Goal: Browse casually: Explore the website without a specific task or goal

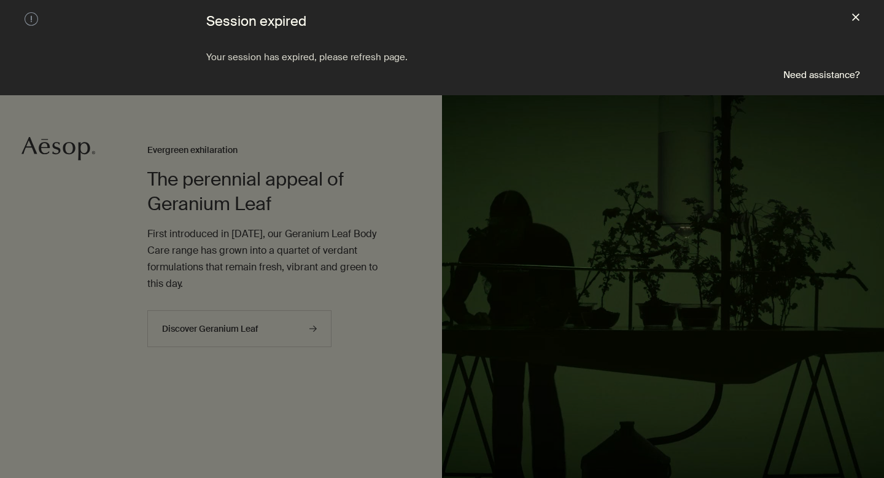
click at [856, 23] on button "close" at bounding box center [855, 18] width 7 height 12
click at [858, 16] on button "close" at bounding box center [855, 18] width 7 height 12
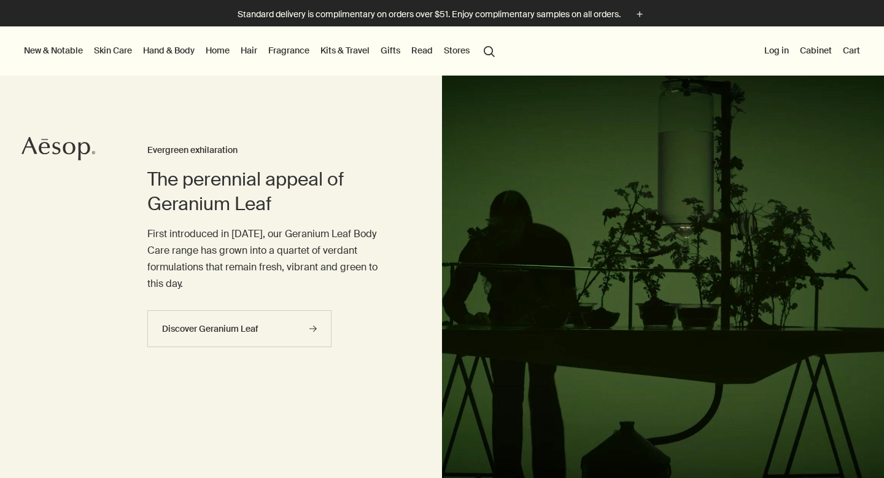
click at [748, 477] on div at bounding box center [442, 478] width 884 height 0
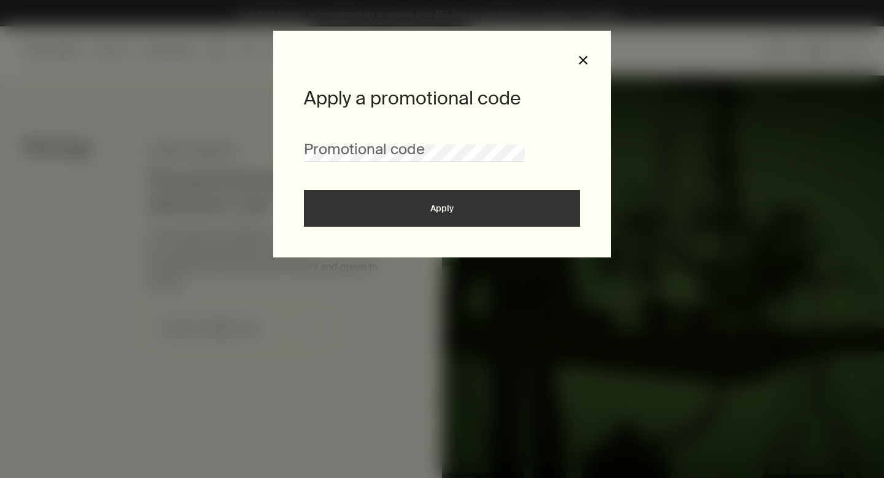
click at [581, 61] on button "close" at bounding box center [583, 60] width 11 height 11
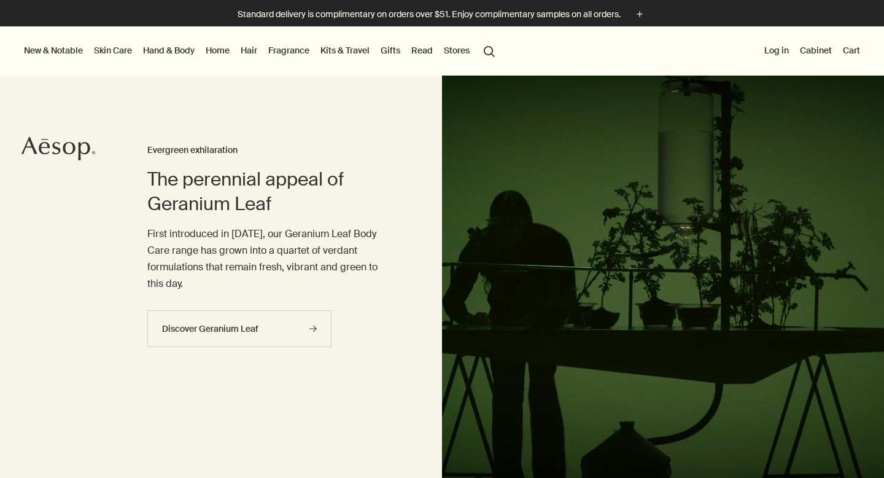
drag, startPoint x: 859, startPoint y: 22, endPoint x: 856, endPoint y: 28, distance: 6.3
click at [859, 477] on div at bounding box center [442, 478] width 884 height 0
click at [855, 477] on div at bounding box center [442, 478] width 884 height 0
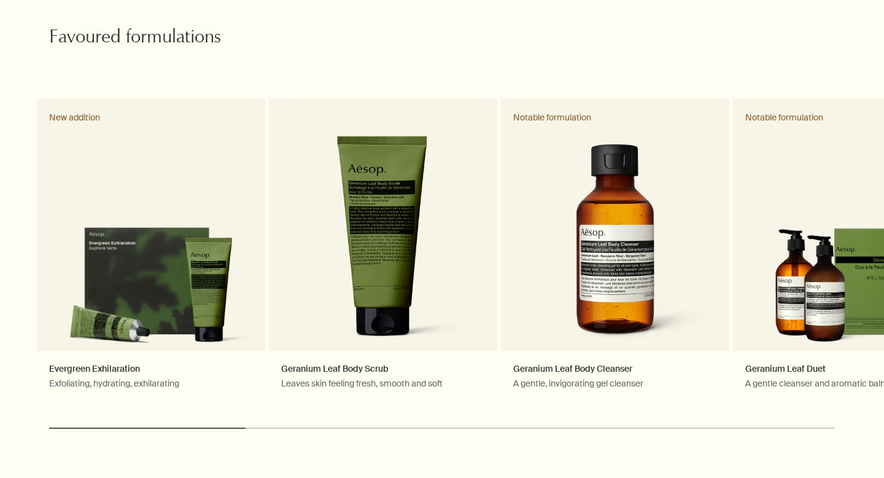
scroll to position [585, 0]
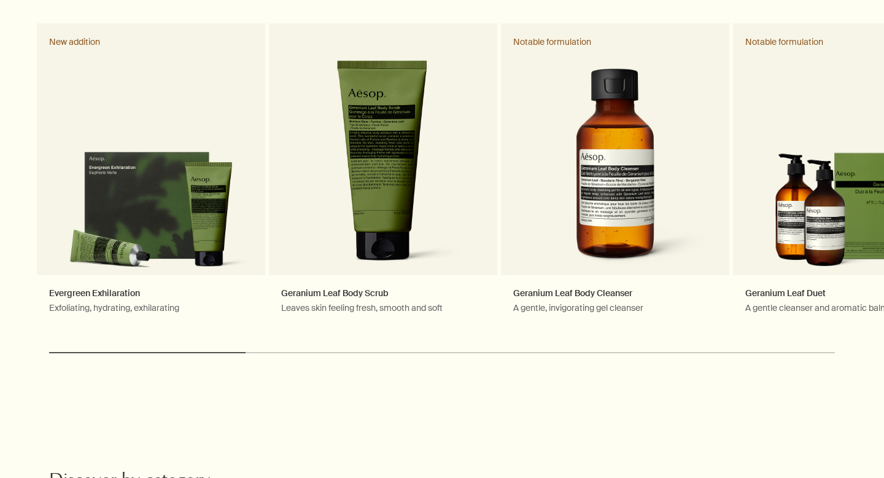
scroll to position [653, 0]
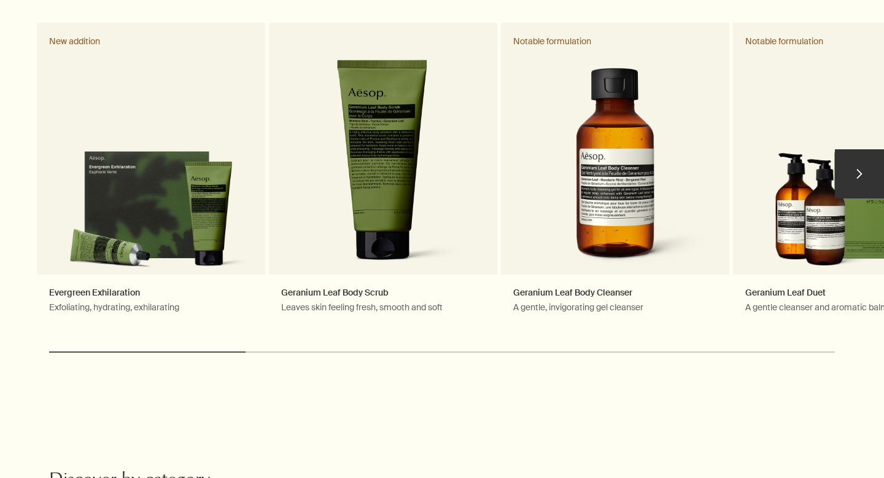
click at [867, 155] on button "chevron" at bounding box center [859, 173] width 49 height 49
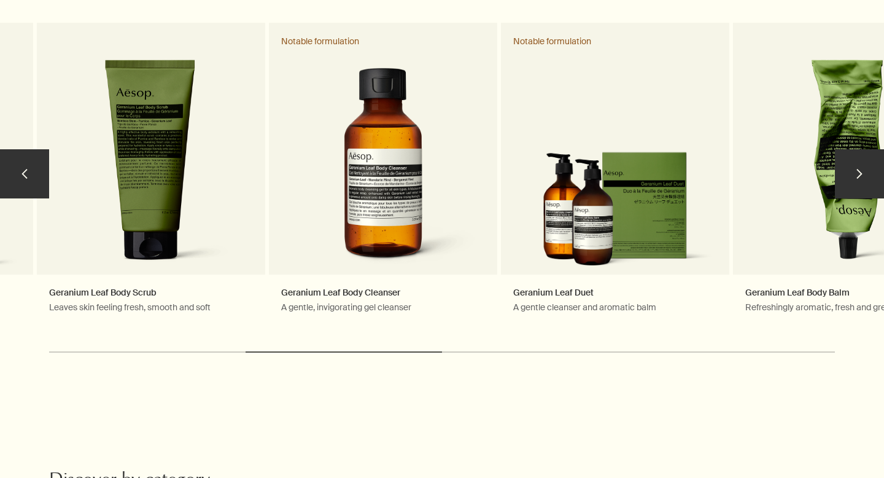
click at [867, 155] on button "chevron" at bounding box center [859, 173] width 49 height 49
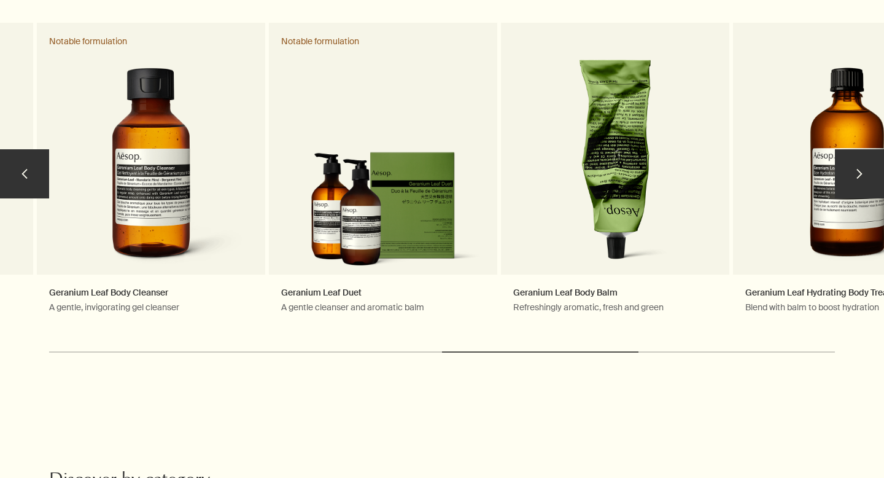
click at [867, 155] on button "chevron" at bounding box center [859, 173] width 49 height 49
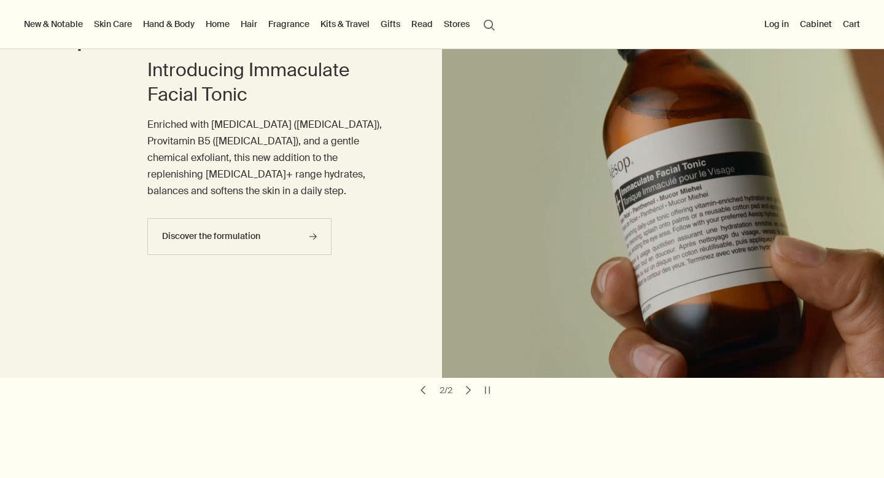
scroll to position [37, 0]
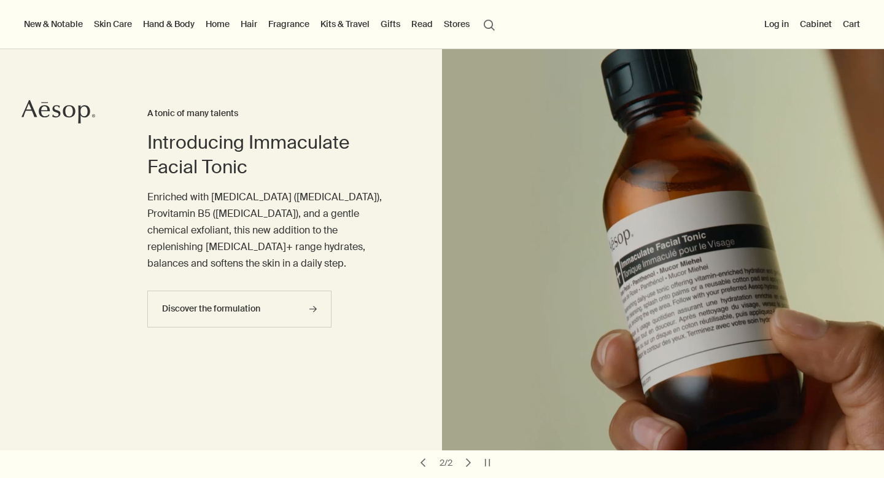
click at [155, 26] on link "Hand & Body" at bounding box center [169, 24] width 56 height 16
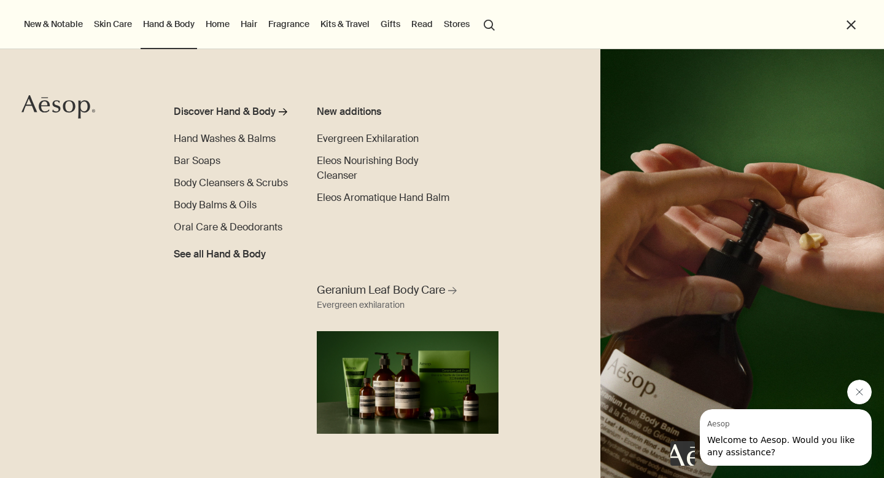
scroll to position [0, 0]
click at [74, 23] on button "New & Notable" at bounding box center [53, 24] width 64 height 16
